Goal: Contribute content: Add original content to the website for others to see

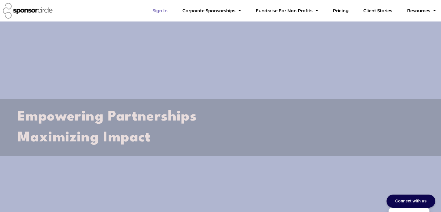
click at [172, 12] on link "Sign In" at bounding box center [160, 11] width 24 height 12
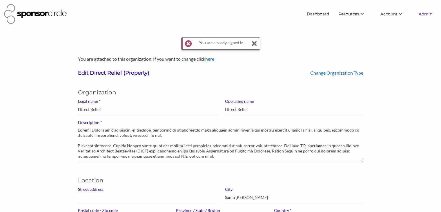
click at [422, 17] on link "Admin" at bounding box center [425, 14] width 23 height 10
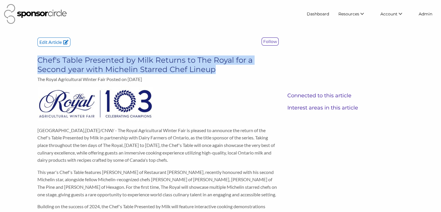
drag, startPoint x: 213, startPoint y: 71, endPoint x: 40, endPoint y: 61, distance: 173.8
click at [40, 61] on h3 "Chef's Table Presented by Milk Returns to The Royal for a Second year with Mich…" at bounding box center [157, 64] width 241 height 19
copy h3 "Chef's Table Presented by Milk Returns to The Royal for a Second year with Mich…"
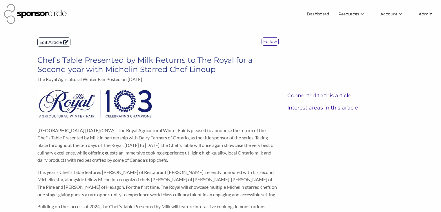
click at [56, 42] on p "Edit Article" at bounding box center [54, 42] width 32 height 9
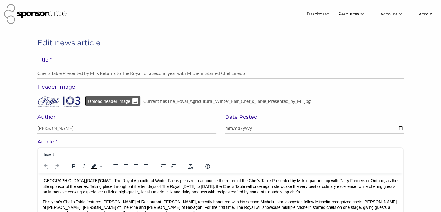
click at [104, 103] on p "Upload header image" at bounding box center [109, 101] width 44 height 8
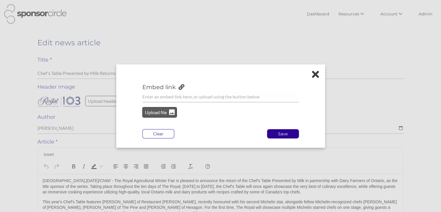
click at [154, 114] on p "Upload file" at bounding box center [155, 113] width 23 height 8
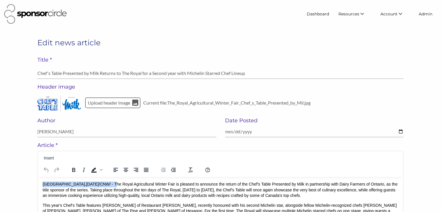
drag, startPoint x: 107, startPoint y: 184, endPoint x: 39, endPoint y: 179, distance: 68.6
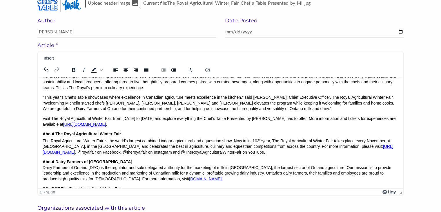
scroll to position [79, 0]
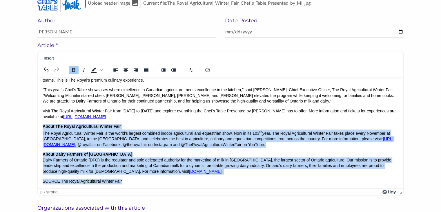
drag, startPoint x: 124, startPoint y: 180, endPoint x: 43, endPoint y: 128, distance: 95.7
click at [43, 128] on body "﻿ The Royal Agricultural Winter Fair is pleased to announce the return of the C…" at bounding box center [221, 93] width 356 height 181
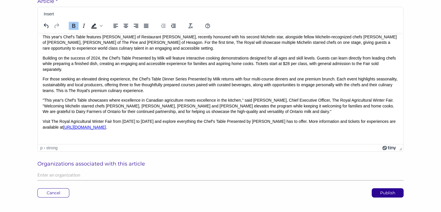
scroll to position [146, 0]
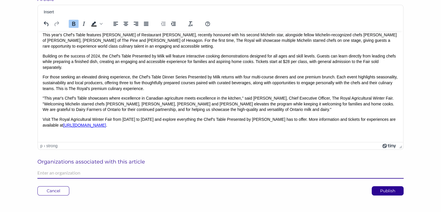
click at [49, 173] on input "text" at bounding box center [220, 172] width 366 height 11
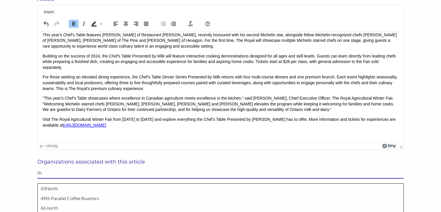
type input "t"
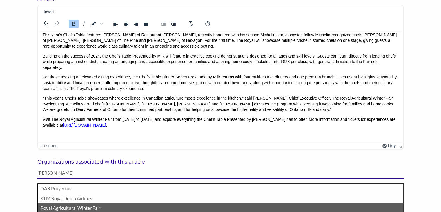
type input "roy"
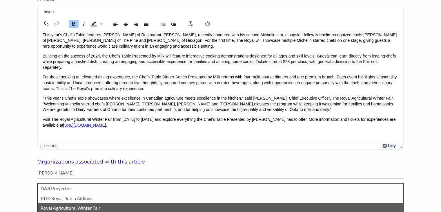
click at [57, 207] on p "Royal Agricultural Winter Fair" at bounding box center [221, 208] width 360 height 8
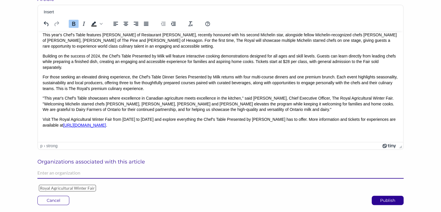
click at [66, 174] on input "text" at bounding box center [220, 172] width 366 height 11
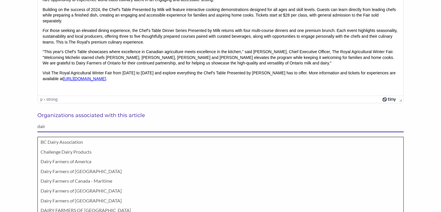
scroll to position [197, 0]
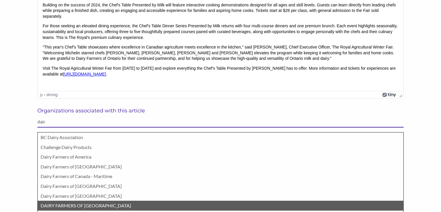
type input "dair"
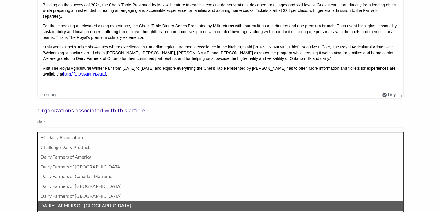
click at [71, 207] on p "DAIRY FARMERS OF [GEOGRAPHIC_DATA]" at bounding box center [221, 206] width 360 height 8
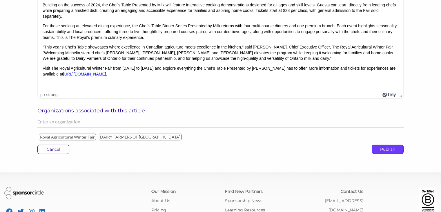
click at [392, 149] on p "Publish" at bounding box center [387, 149] width 31 height 9
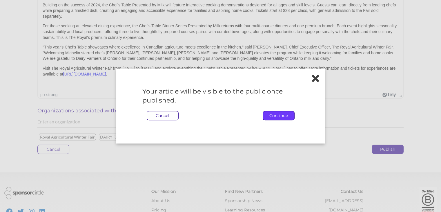
click at [286, 114] on p "Continue" at bounding box center [278, 115] width 31 height 9
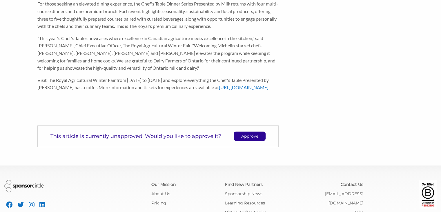
scroll to position [246, 0]
click at [246, 140] on p "Approve" at bounding box center [249, 135] width 31 height 9
